Goal: Information Seeking & Learning: Learn about a topic

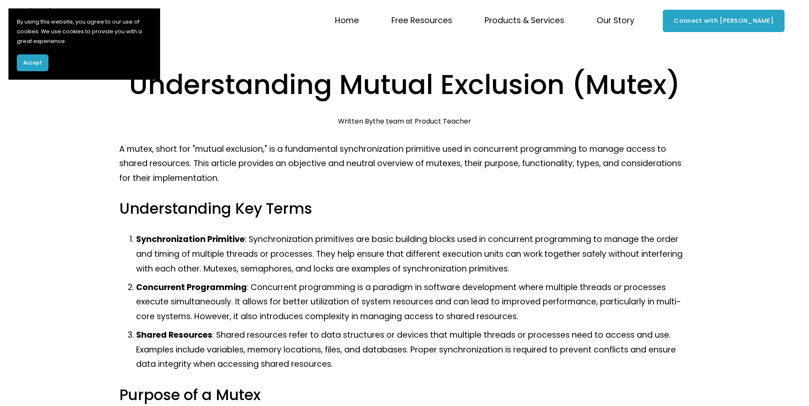
scroll to position [96, 0]
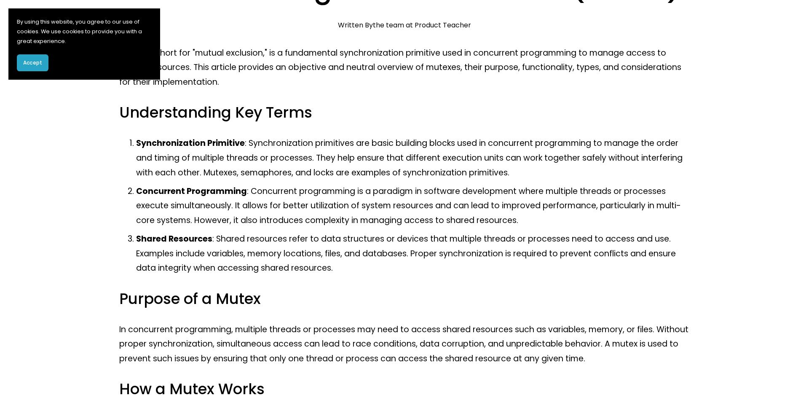
click at [36, 65] on span "Accept" at bounding box center [32, 63] width 19 height 8
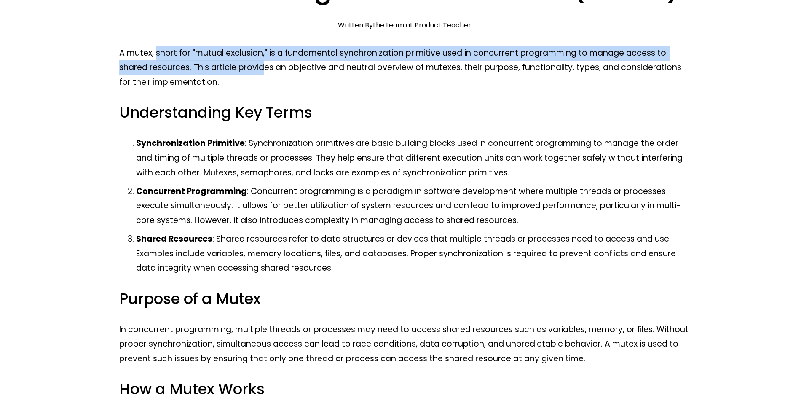
drag, startPoint x: 157, startPoint y: 54, endPoint x: 268, endPoint y: 63, distance: 110.8
click at [267, 62] on p "A mutex, short for "mutual exclusion," is a fundamental synchronization primiti…" at bounding box center [404, 68] width 571 height 44
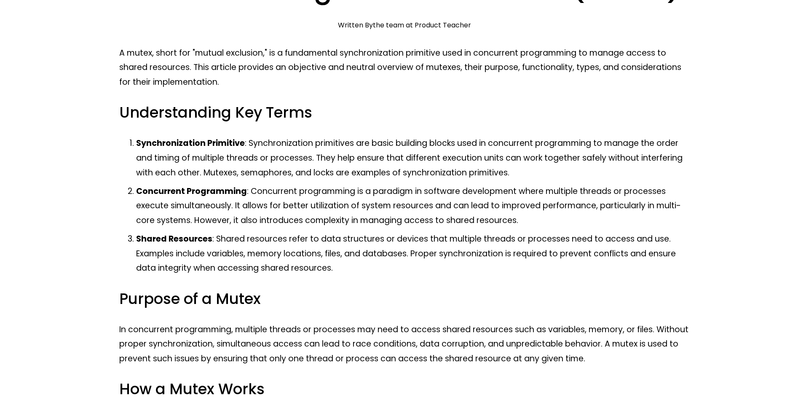
click at [355, 105] on h3 "Understanding Key Terms" at bounding box center [404, 113] width 571 height 20
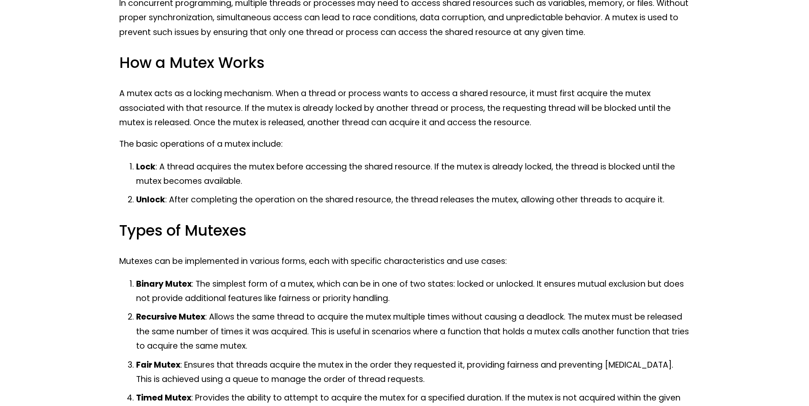
scroll to position [432, 0]
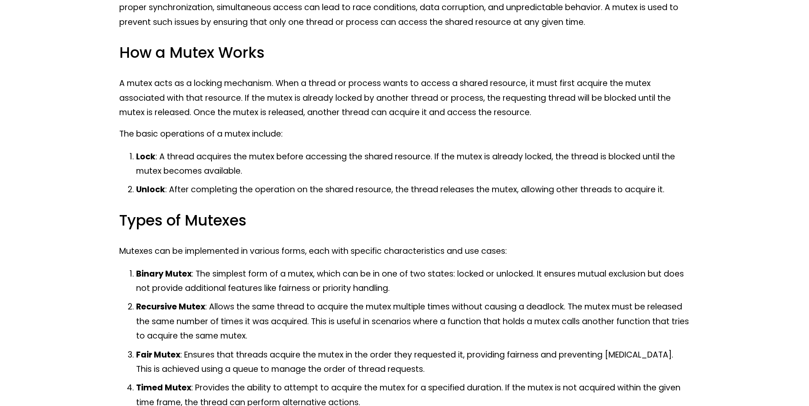
drag, startPoint x: 228, startPoint y: 86, endPoint x: 193, endPoint y: 86, distance: 35.0
click at [226, 86] on p "A mutex acts as a locking mechanism. When a thread or process wants to access a…" at bounding box center [404, 98] width 571 height 44
drag, startPoint x: 194, startPoint y: 83, endPoint x: 299, endPoint y: 86, distance: 105.0
click at [277, 86] on p "A mutex acts as a locking mechanism. When a thread or process wants to access a…" at bounding box center [404, 98] width 571 height 44
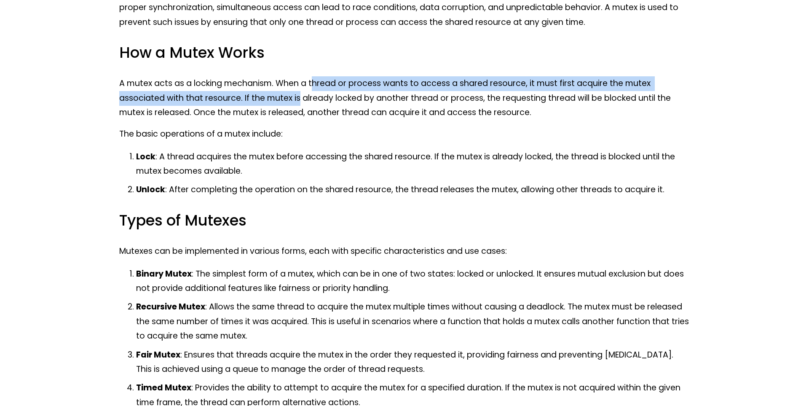
drag, startPoint x: 313, startPoint y: 87, endPoint x: 298, endPoint y: 100, distance: 19.7
click at [298, 100] on p "A mutex acts as a locking mechanism. When a thread or process wants to access a…" at bounding box center [404, 98] width 571 height 44
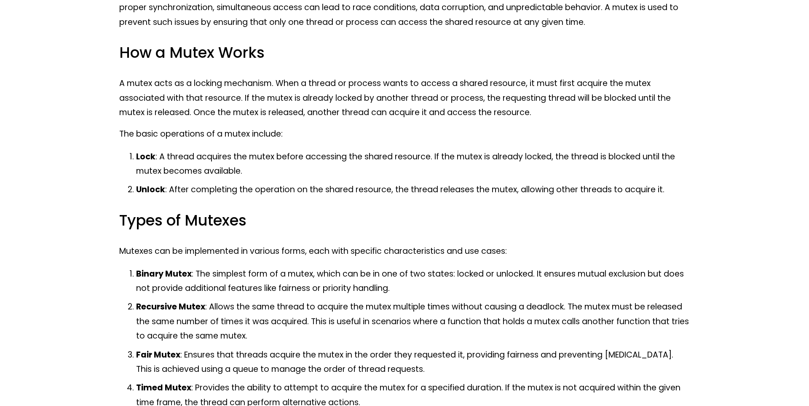
click at [332, 98] on p "A mutex acts as a locking mechanism. When a thread or process wants to access a…" at bounding box center [404, 98] width 571 height 44
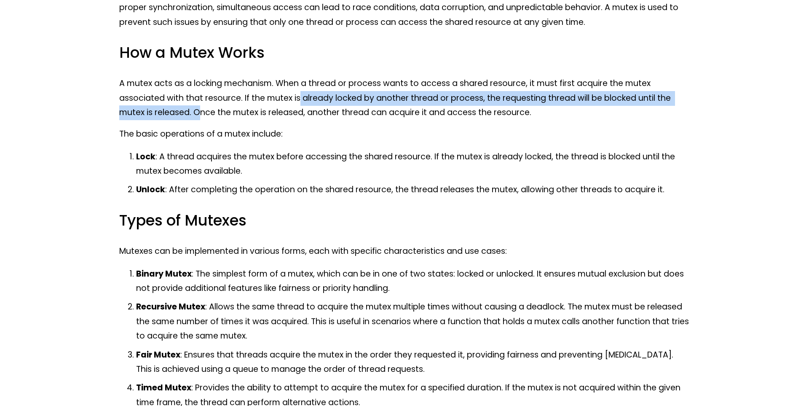
drag, startPoint x: 300, startPoint y: 98, endPoint x: 201, endPoint y: 113, distance: 100.7
click at [201, 113] on p "A mutex acts as a locking mechanism. When a thread or process wants to access a…" at bounding box center [404, 98] width 571 height 44
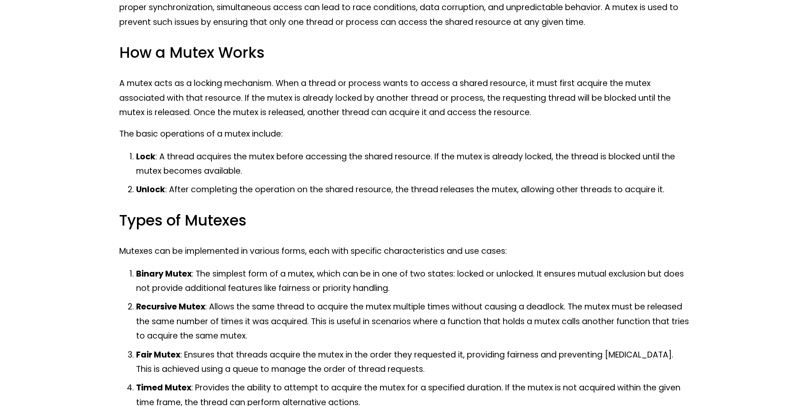
click at [236, 110] on p "A mutex acts as a locking mechanism. When a thread or process wants to access a…" at bounding box center [404, 98] width 571 height 44
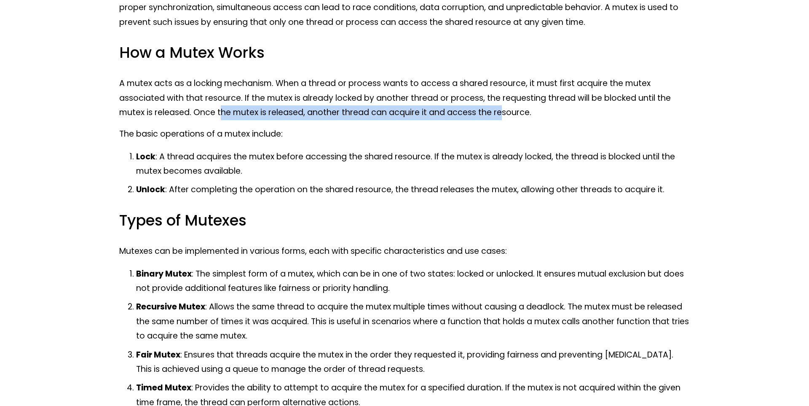
drag, startPoint x: 220, startPoint y: 111, endPoint x: 501, endPoint y: 109, distance: 281.9
click at [501, 109] on p "A mutex acts as a locking mechanism. When a thread or process wants to access a…" at bounding box center [404, 98] width 571 height 44
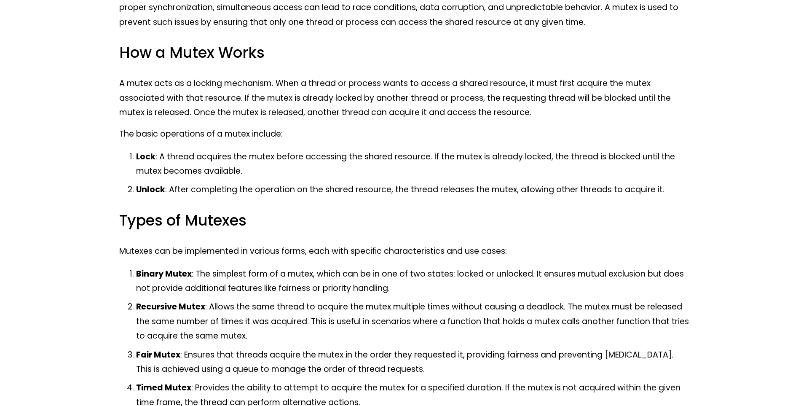
click at [515, 110] on p "A mutex acts as a locking mechanism. When a thread or process wants to access a…" at bounding box center [404, 98] width 571 height 44
drag, startPoint x: 134, startPoint y: 133, endPoint x: 314, endPoint y: 132, distance: 179.5
click at [303, 134] on p "The basic operations of a mutex include:" at bounding box center [404, 134] width 571 height 15
click at [346, 128] on p "The basic operations of a mutex include:" at bounding box center [404, 134] width 571 height 15
drag, startPoint x: 246, startPoint y: 157, endPoint x: 383, endPoint y: 158, distance: 136.5
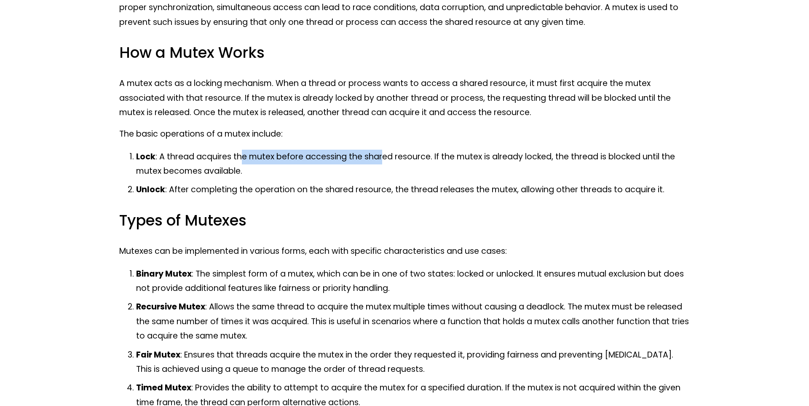
click at [383, 158] on p "Lock : A thread acquires the mutex before accessing the shared resource. If the…" at bounding box center [413, 164] width 554 height 29
click at [440, 139] on p "The basic operations of a mutex include:" at bounding box center [404, 134] width 571 height 15
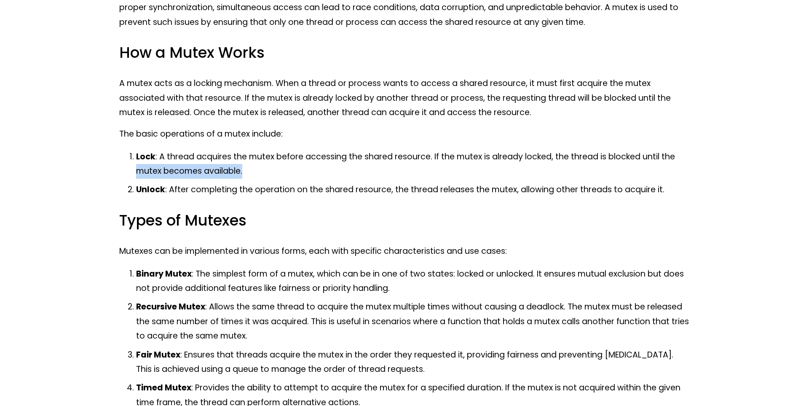
drag, startPoint x: 140, startPoint y: 171, endPoint x: 268, endPoint y: 173, distance: 128.1
click at [263, 176] on p "Lock : A thread acquires the mutex before accessing the shared resource. If the…" at bounding box center [413, 164] width 554 height 29
drag, startPoint x: 271, startPoint y: 172, endPoint x: 242, endPoint y: 176, distance: 29.7
click at [272, 172] on p "Lock : A thread acquires the mutex before accessing the shared resource. If the…" at bounding box center [413, 164] width 554 height 29
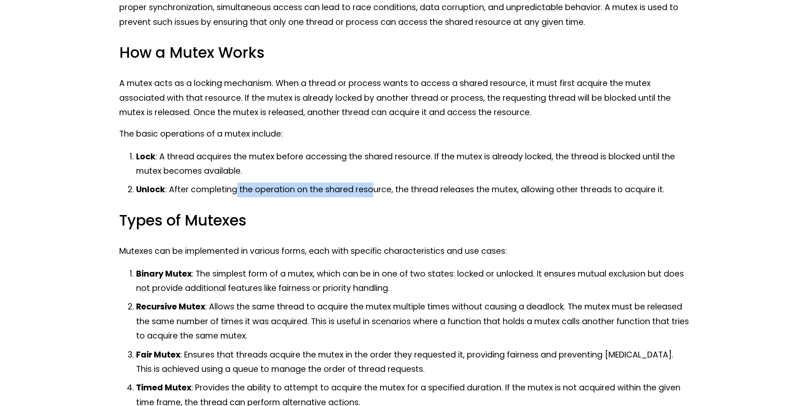
drag, startPoint x: 252, startPoint y: 187, endPoint x: 370, endPoint y: 185, distance: 118.0
click at [370, 185] on p "Unlock : After completing the operation on the shared resource, the thread rele…" at bounding box center [413, 189] width 554 height 15
drag, startPoint x: 463, startPoint y: 188, endPoint x: 505, endPoint y: 186, distance: 42.6
click at [505, 186] on p "Unlock : After completing the operation on the shared resource, the thread rele…" at bounding box center [413, 189] width 554 height 15
click at [565, 176] on p "Lock : A thread acquires the mutex before accessing the shared resource. If the…" at bounding box center [413, 164] width 554 height 29
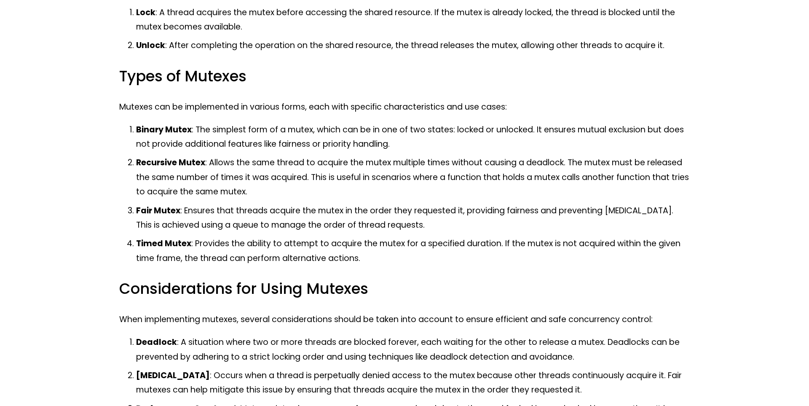
scroll to position [624, 0]
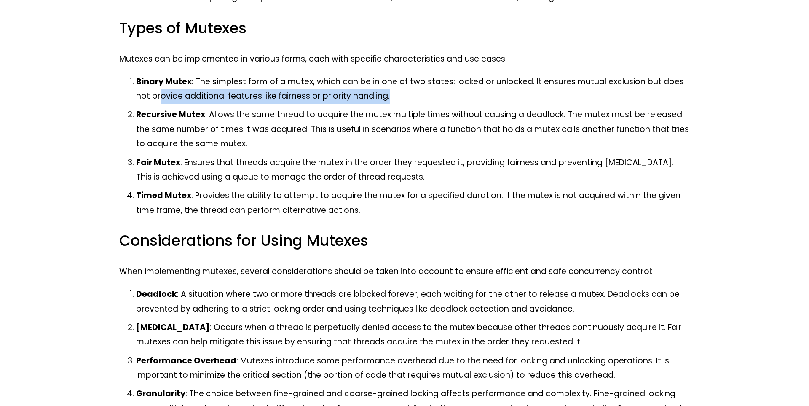
drag, startPoint x: 159, startPoint y: 97, endPoint x: 391, endPoint y: 97, distance: 232.6
click at [391, 97] on p "Binary Mutex : The simplest form of a mutex, which can be in one of two states:…" at bounding box center [413, 89] width 554 height 29
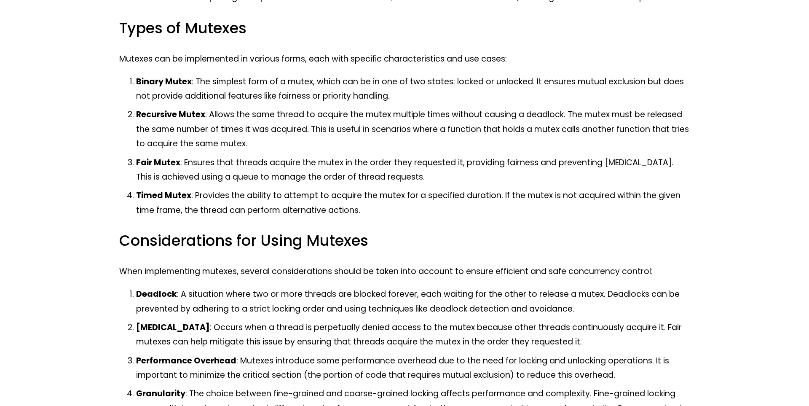
click at [397, 96] on p "Binary Mutex : The simplest form of a mutex, which can be in one of two states:…" at bounding box center [413, 89] width 554 height 29
drag, startPoint x: 208, startPoint y: 115, endPoint x: 353, endPoint y: 116, distance: 145.0
click at [345, 116] on p "Recursive Mutex : Allows the same thread to acquire the mutex multiple times wi…" at bounding box center [413, 129] width 554 height 44
click at [424, 113] on p "Recursive Mutex : Allows the same thread to acquire the mutex multiple times wi…" at bounding box center [413, 129] width 554 height 44
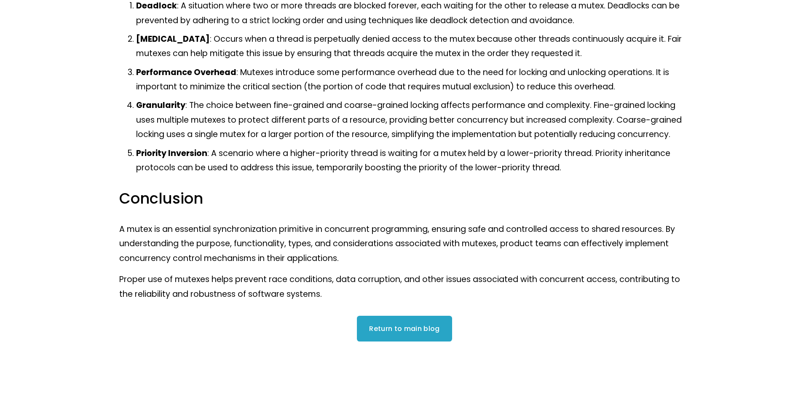
scroll to position [993, 0]
